Goal: Information Seeking & Learning: Learn about a topic

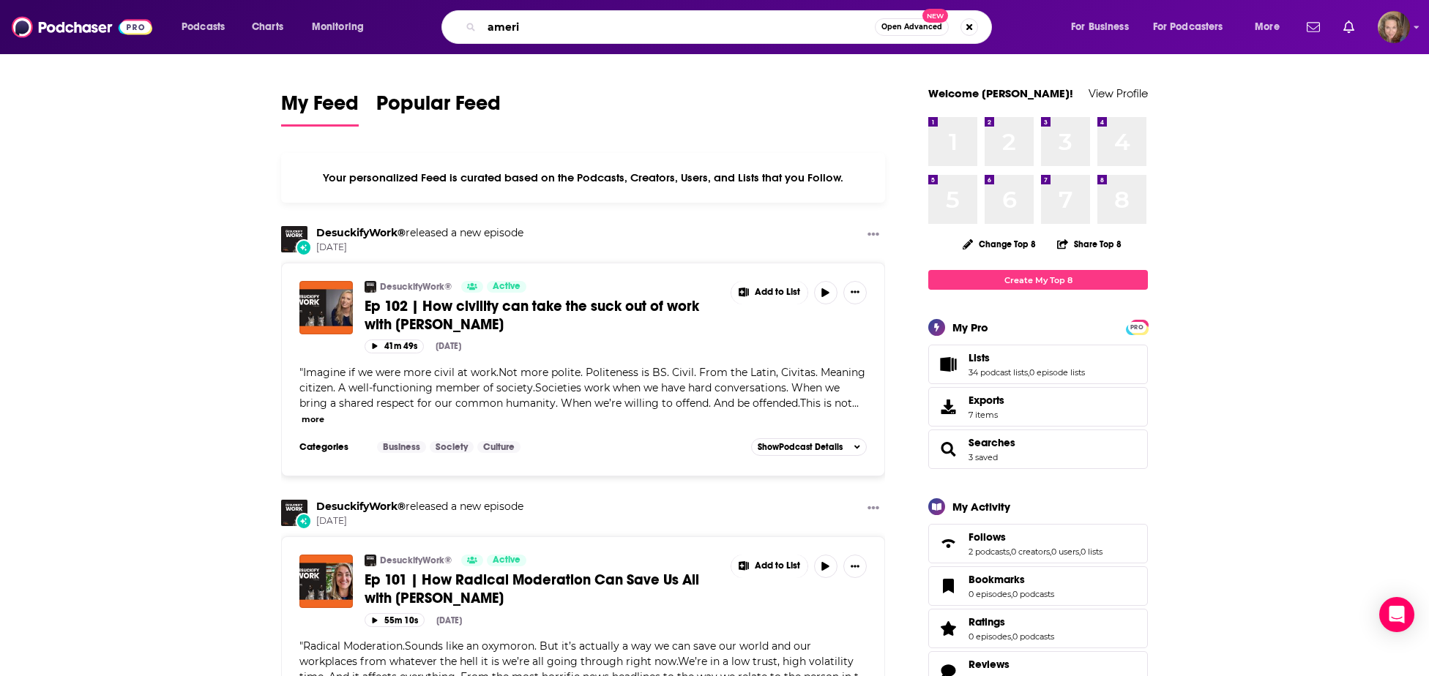
drag, startPoint x: 545, startPoint y: 20, endPoint x: 369, endPoint y: -15, distance: 179.2
click at [482, 15] on input "ameri" at bounding box center [678, 26] width 393 height 23
type input "[PERSON_NAME]"
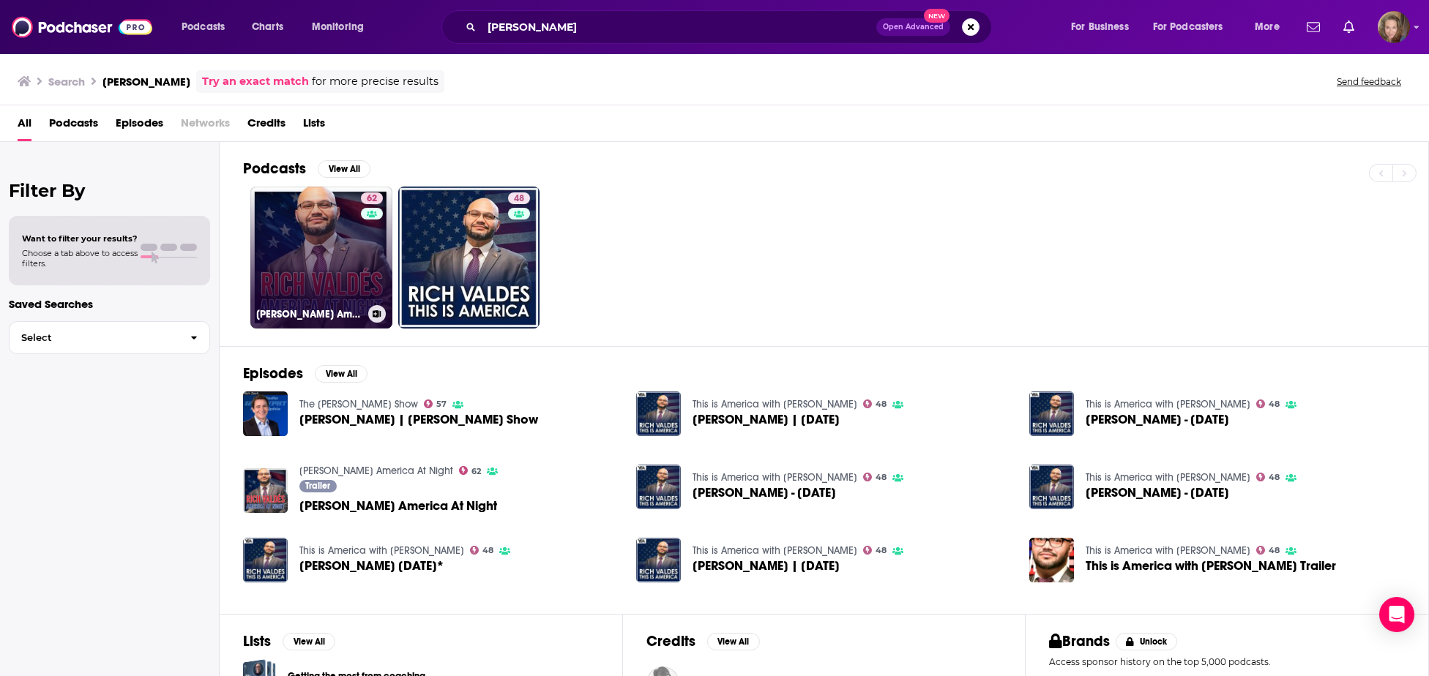
click at [321, 258] on link "62 [PERSON_NAME] America At Night" at bounding box center [321, 258] width 142 height 142
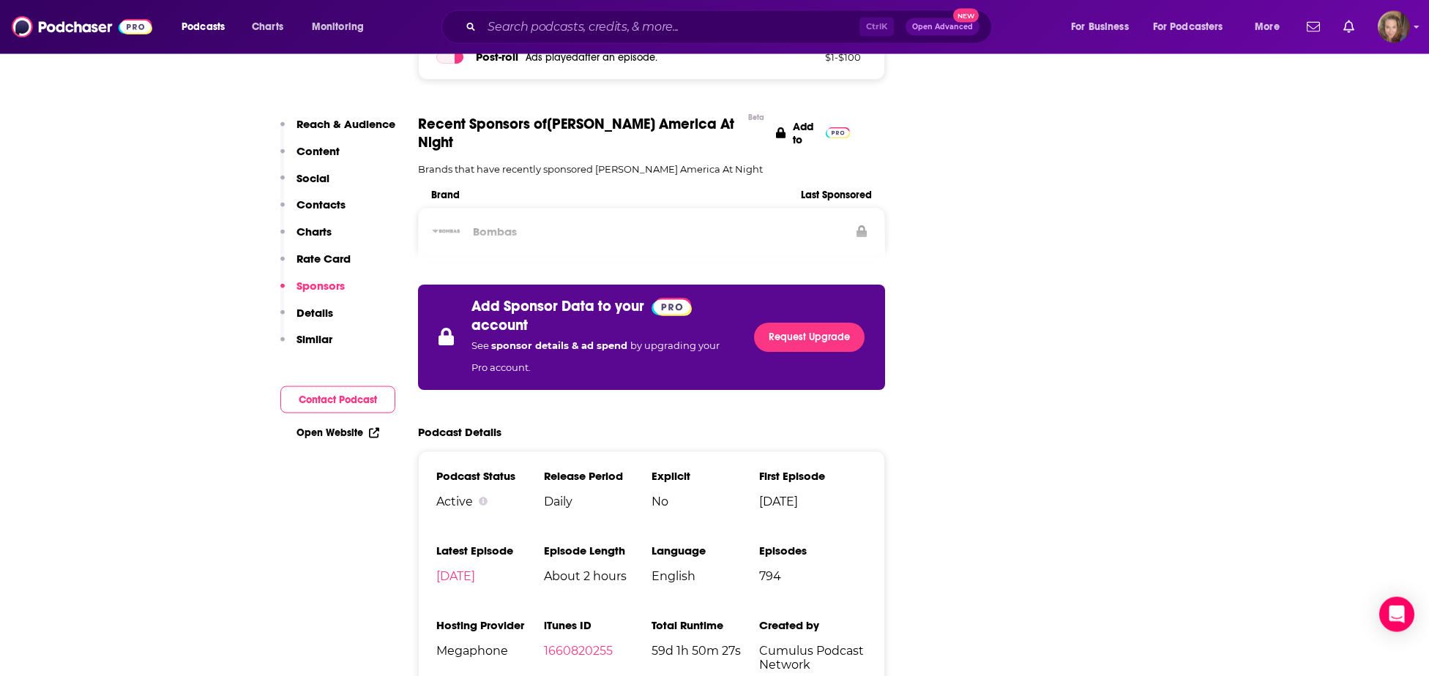
scroll to position [2172, 0]
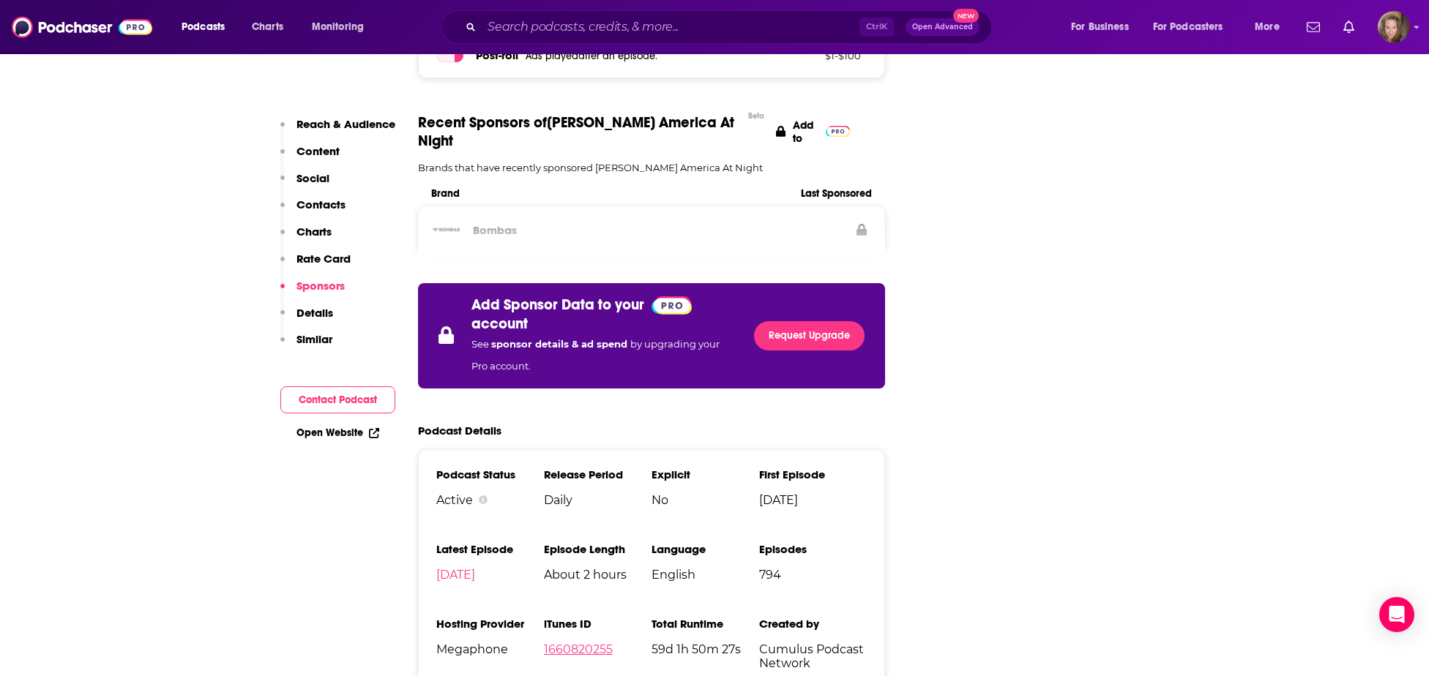
click at [570, 643] on link "1660820255" at bounding box center [578, 650] width 69 height 14
